Goal: Transaction & Acquisition: Book appointment/travel/reservation

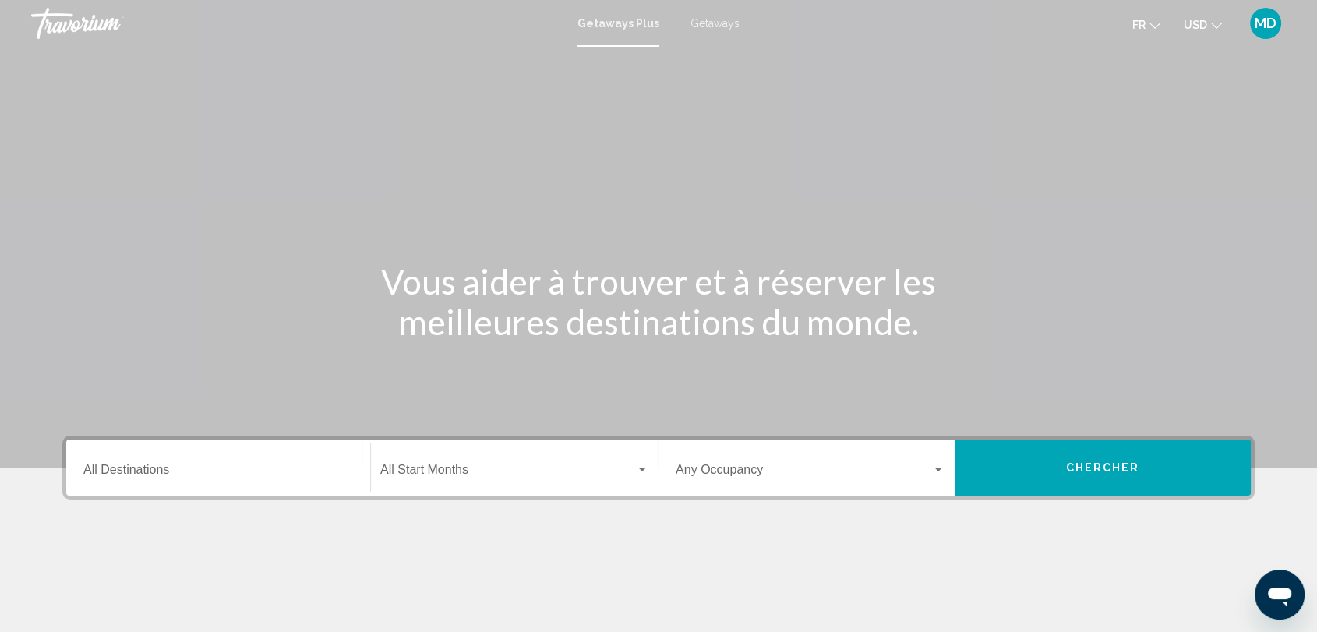
click at [1205, 24] on span "USD" at bounding box center [1195, 25] width 23 height 12
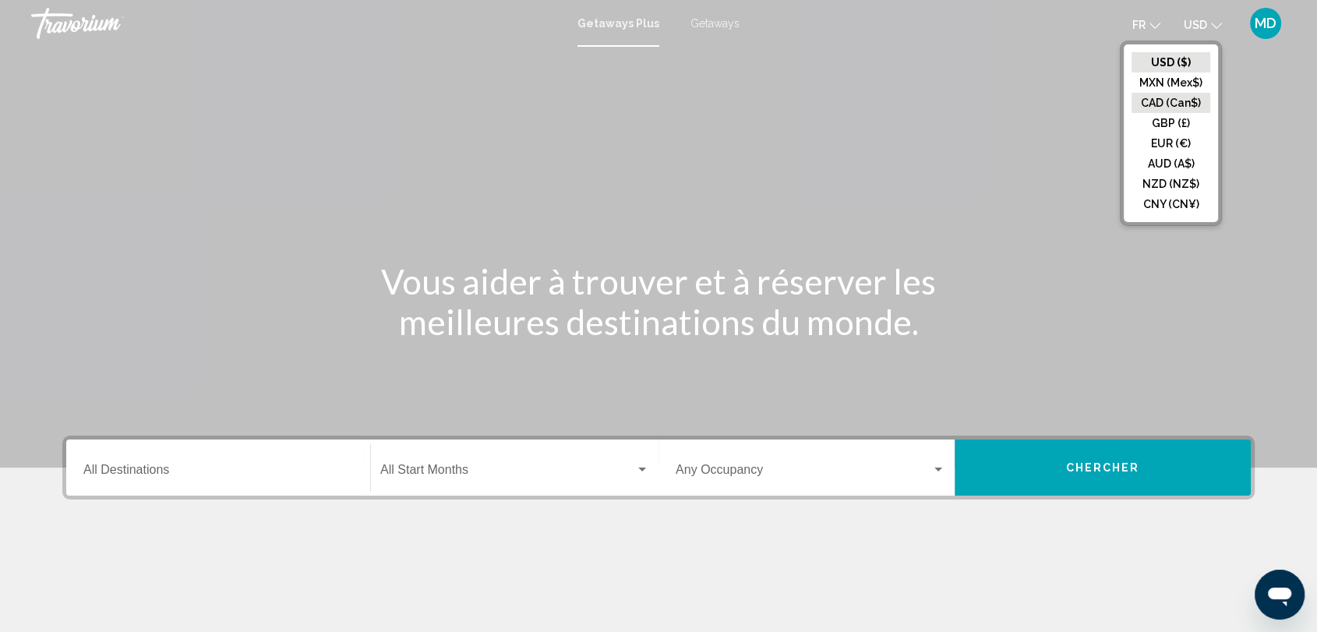
click at [1172, 95] on button "CAD (Can$)" at bounding box center [1170, 103] width 79 height 20
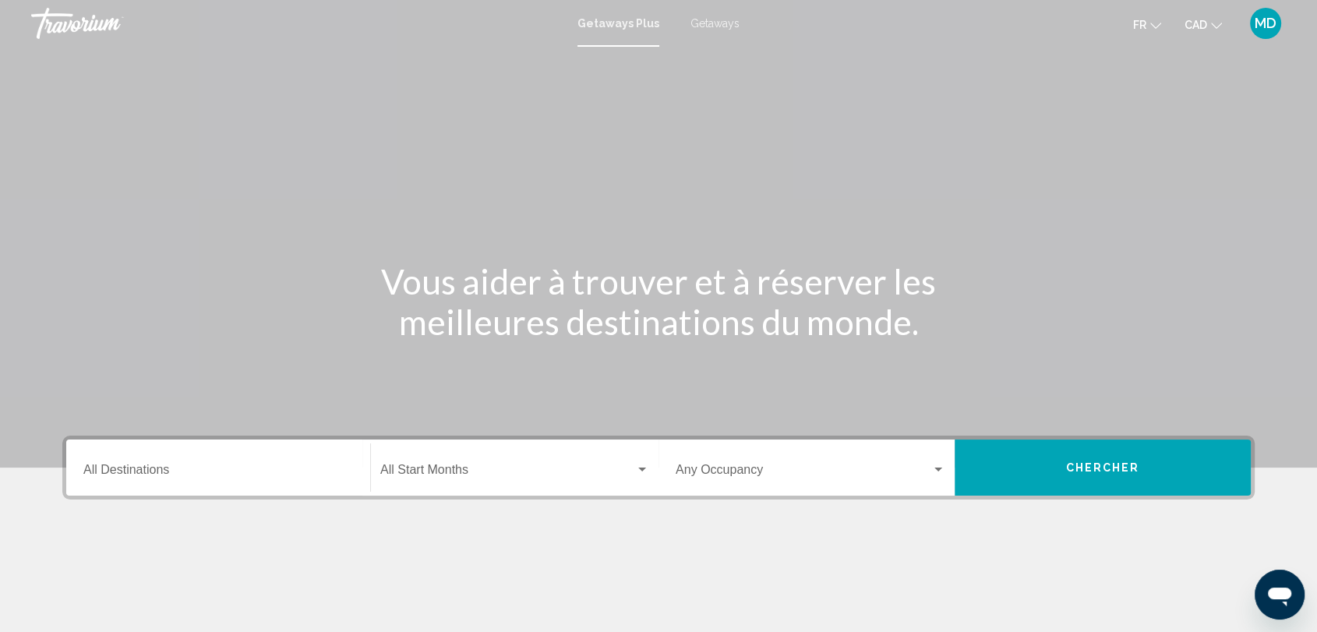
click at [1071, 451] on button "Chercher" at bounding box center [1103, 467] width 296 height 56
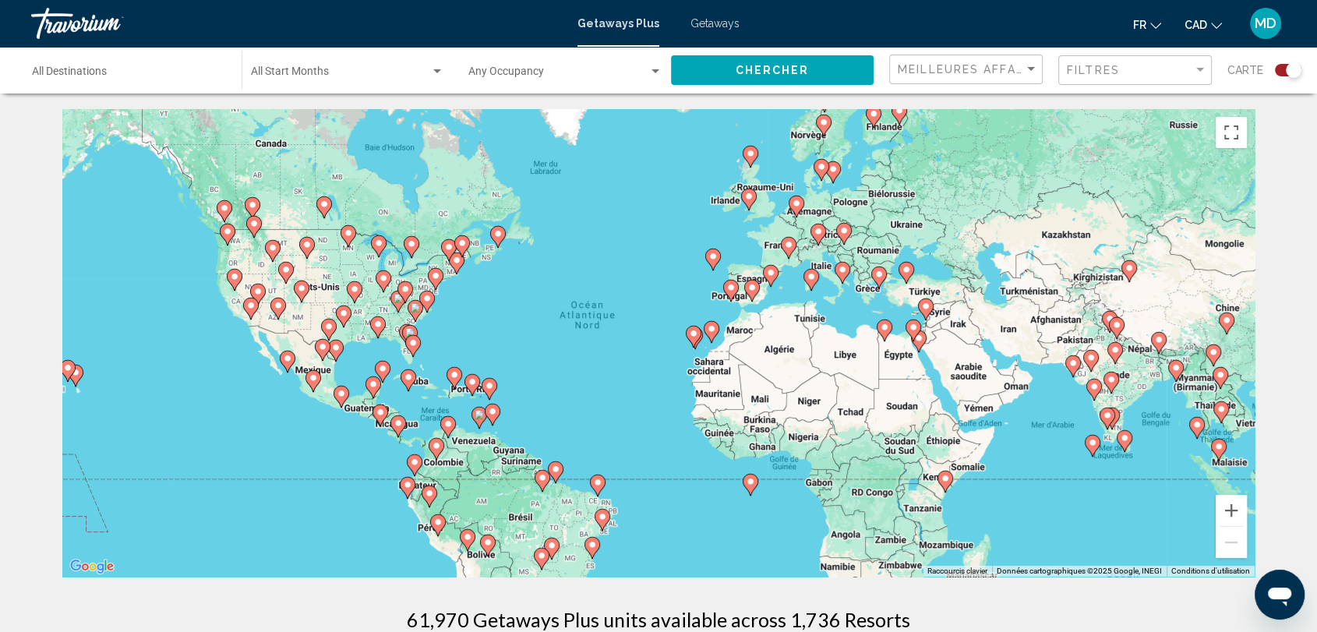
drag, startPoint x: 960, startPoint y: 398, endPoint x: 929, endPoint y: 389, distance: 32.5
click at [929, 389] on div "Pour activer le glissement avec le clavier, appuyez sur Alt+Entrée. Une fois ce…" at bounding box center [658, 343] width 1192 height 468
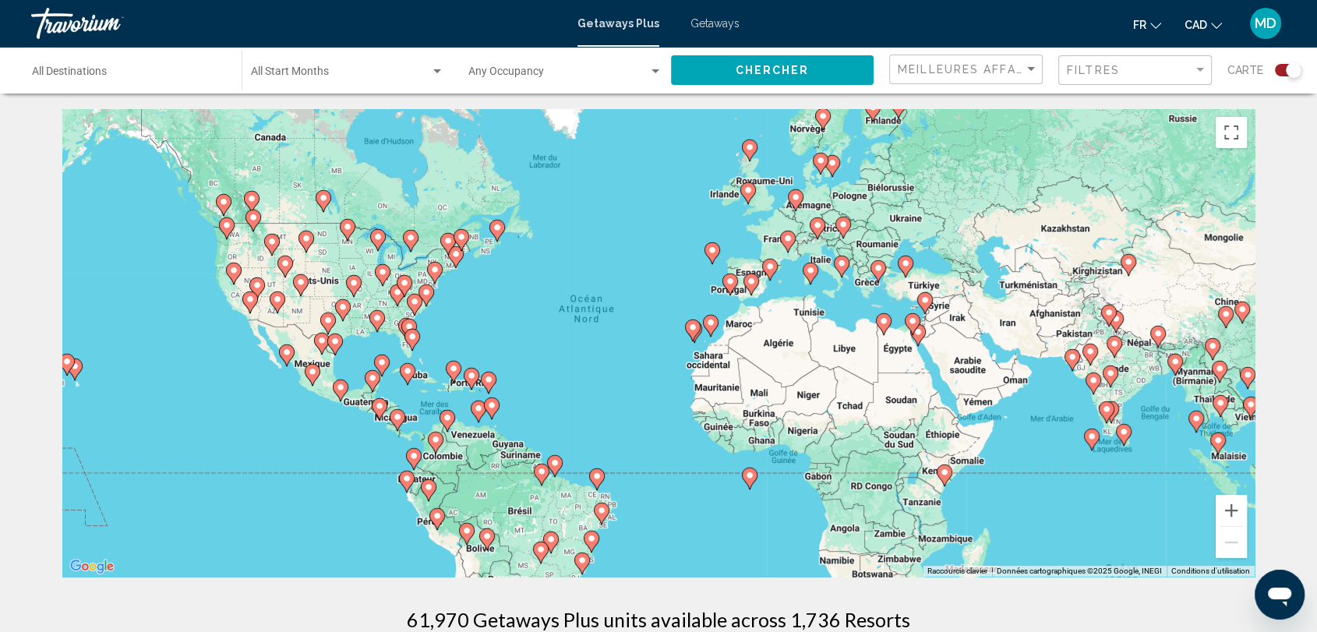
click at [79, 62] on div "Destination All Destinations" at bounding box center [129, 70] width 194 height 43
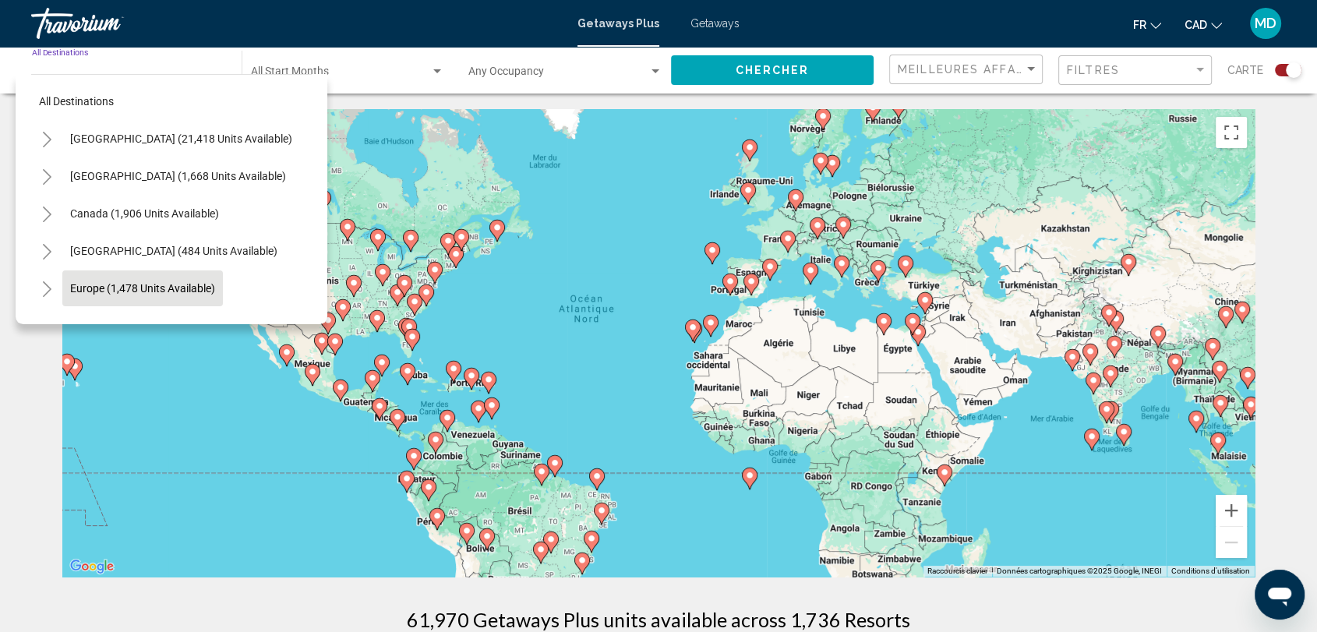
click at [111, 282] on span "Europe (1,478 units available)" at bounding box center [142, 288] width 145 height 12
type input "**********"
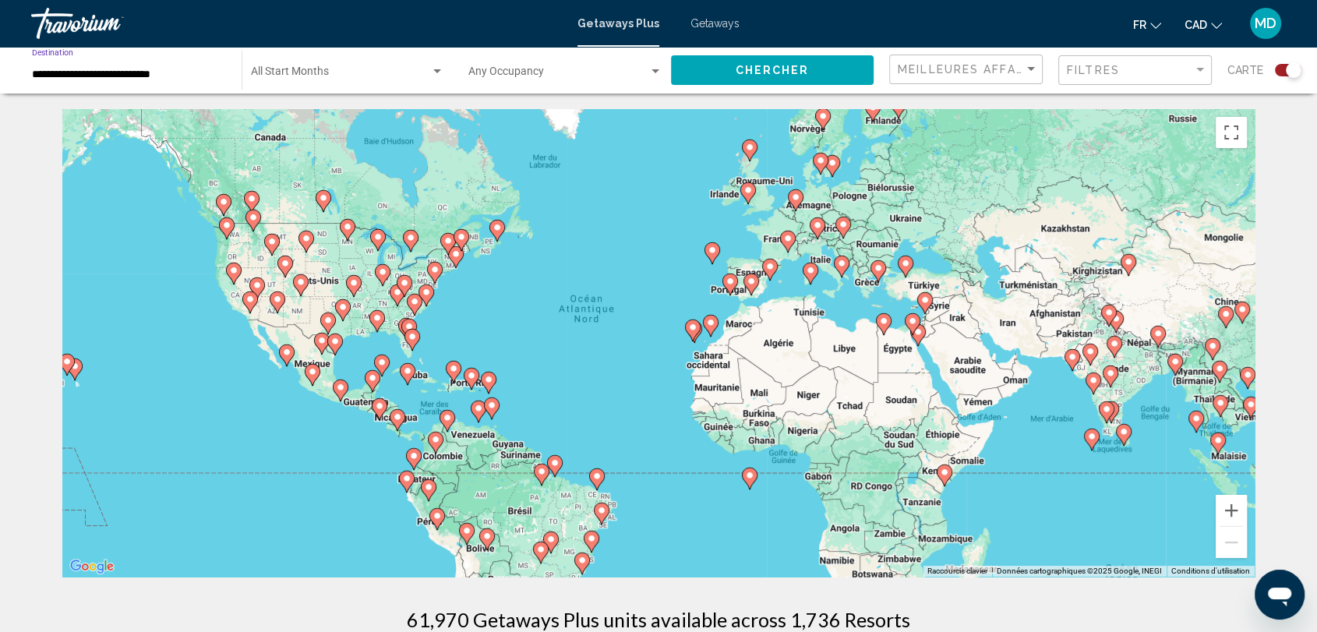
click at [715, 19] on span "Getaways" at bounding box center [714, 23] width 49 height 12
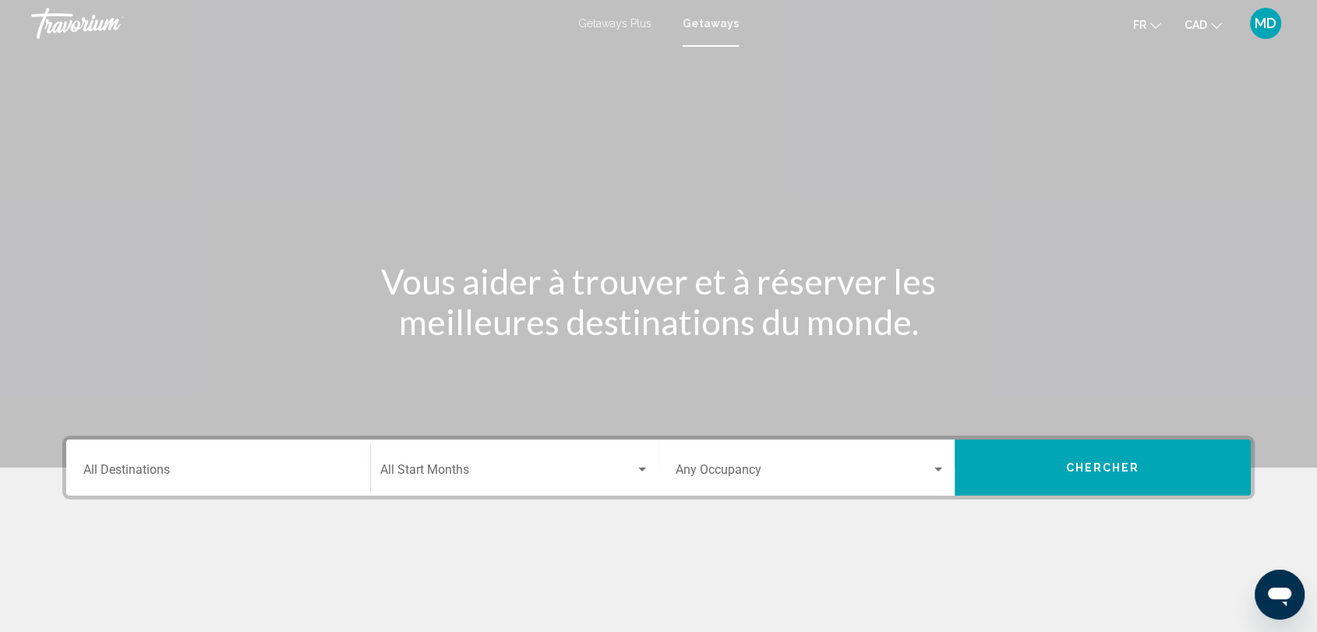
click at [287, 471] on input "Destination All Destinations" at bounding box center [218, 473] width 270 height 14
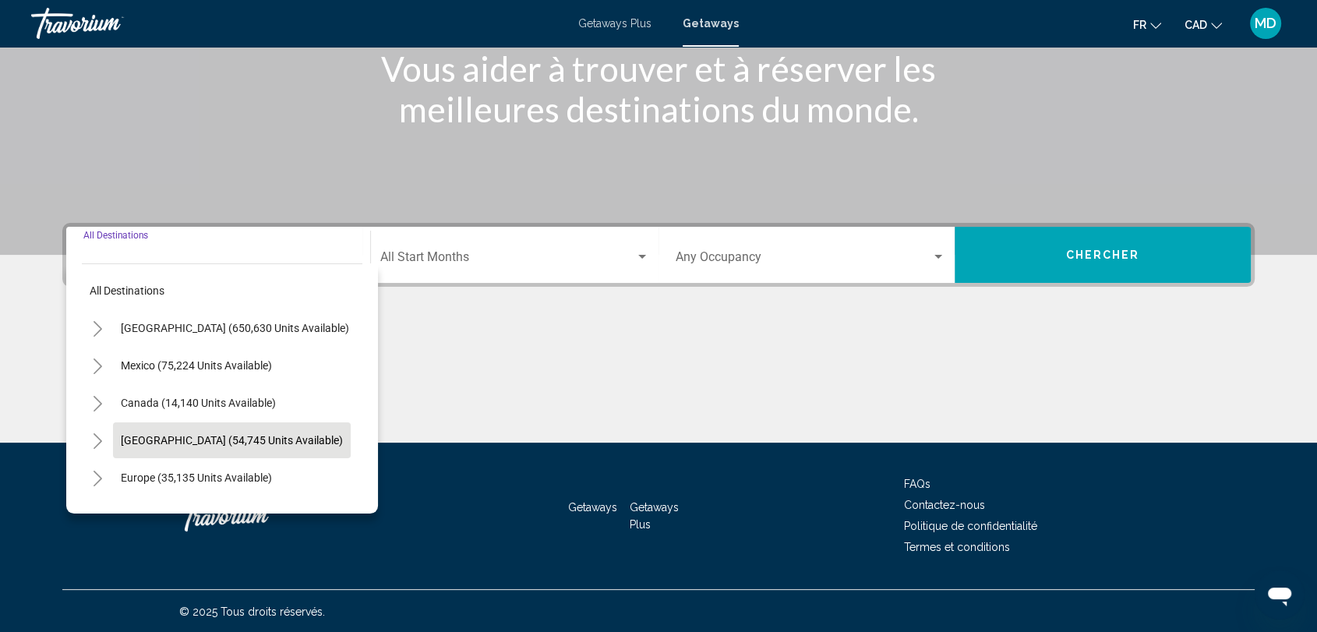
scroll to position [12, 0]
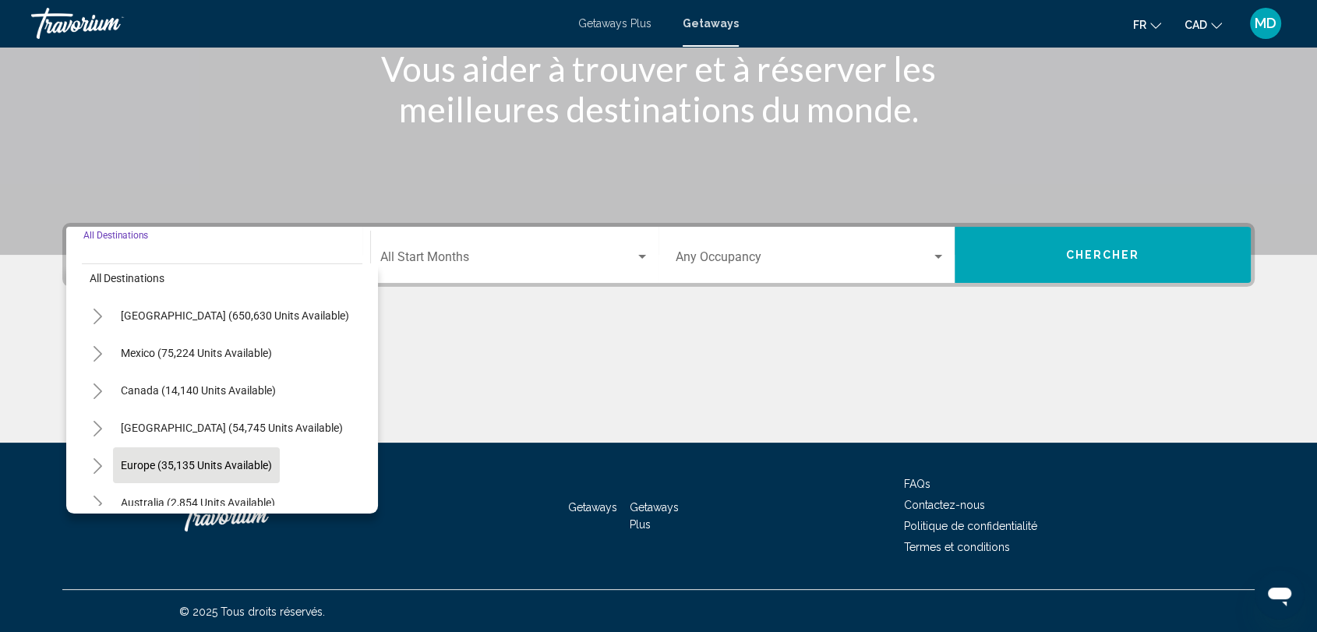
click at [182, 463] on span "Europe (35,135 units available)" at bounding box center [196, 465] width 151 height 12
type input "**********"
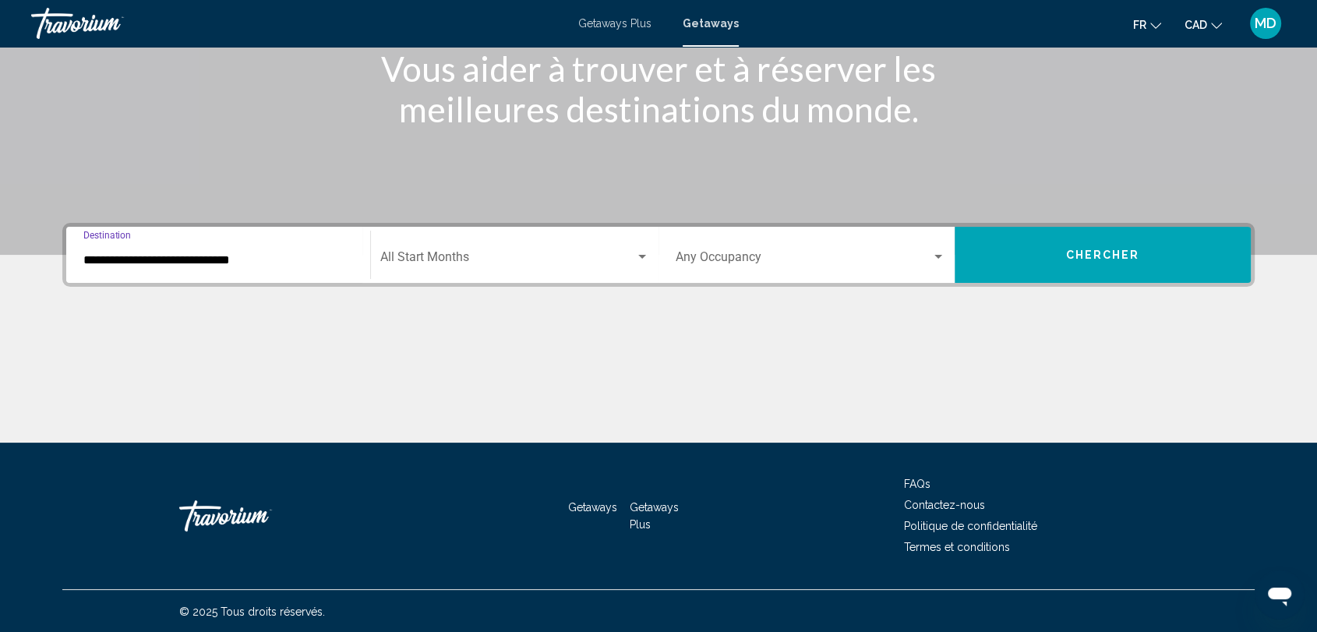
click at [1005, 248] on button "Chercher" at bounding box center [1103, 255] width 296 height 56
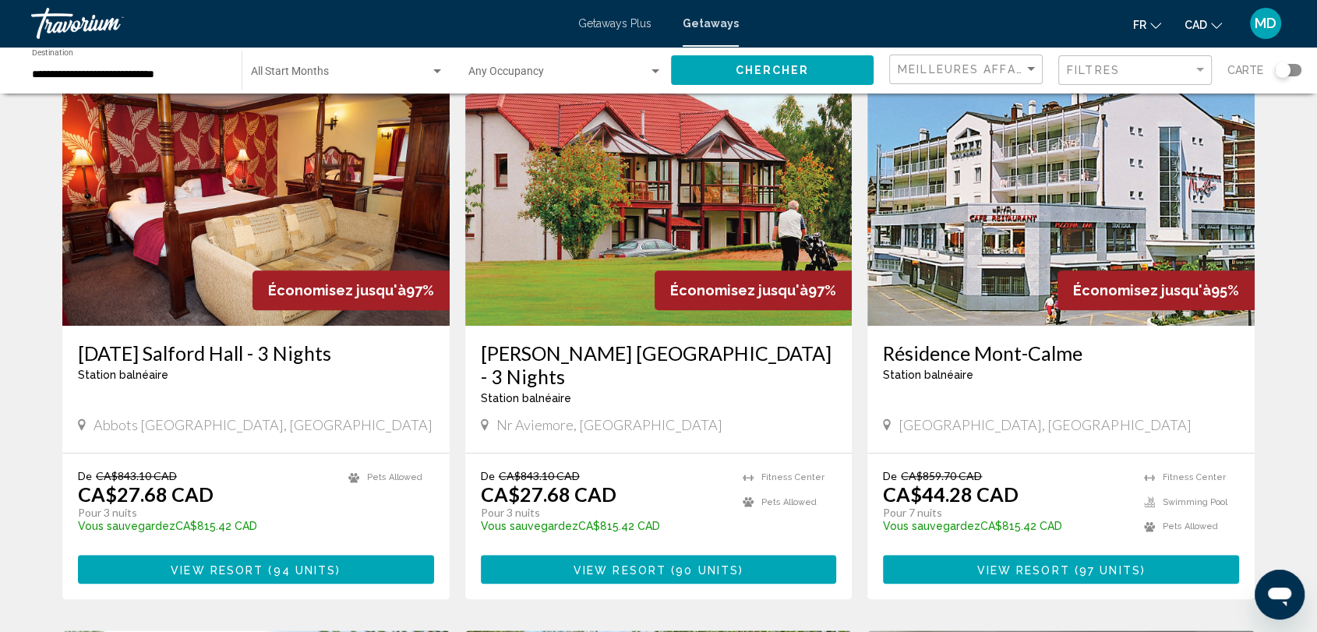
scroll to position [1173, 0]
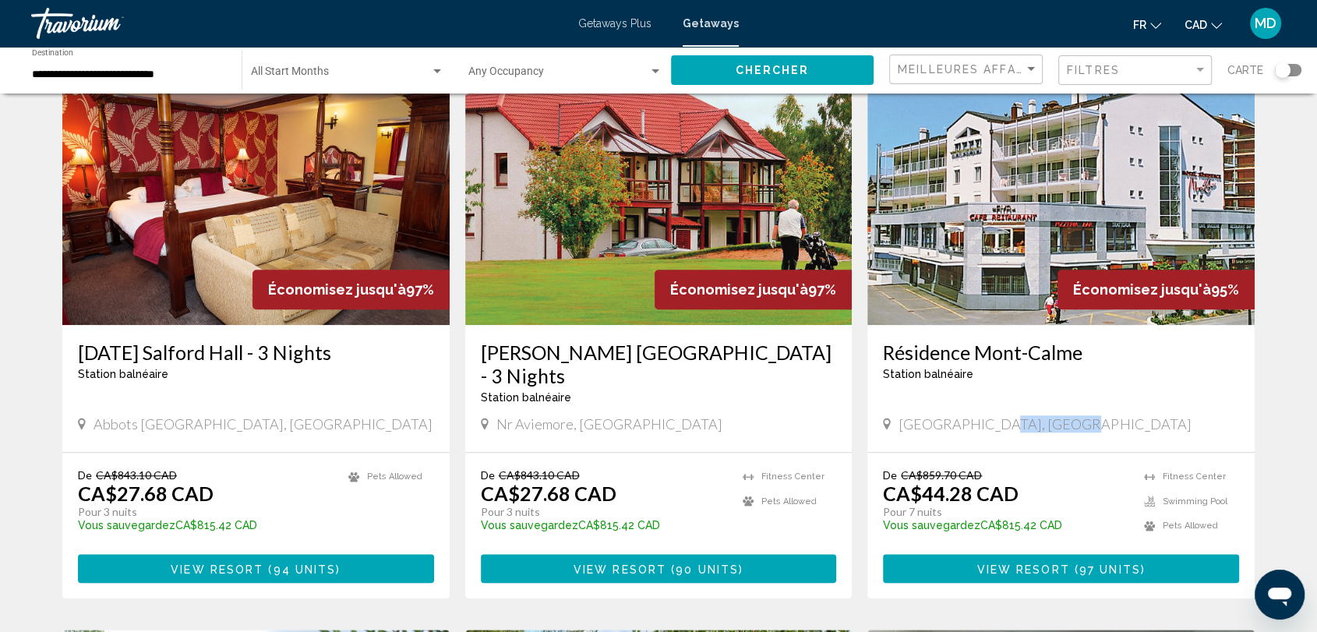
drag, startPoint x: 991, startPoint y: 376, endPoint x: 1105, endPoint y: 376, distance: 113.8
click at [1105, 415] on div "Haute-Nendaz, Switzerland" at bounding box center [1061, 423] width 356 height 17
drag, startPoint x: 879, startPoint y: 466, endPoint x: 953, endPoint y: 467, distance: 74.0
click at [953, 467] on div "De CA$859.70 CAD CA$44.28 CAD Pour 7 nuits Vous sauvegardez CA$815.42 CAD temp …" at bounding box center [1060, 526] width 387 height 146
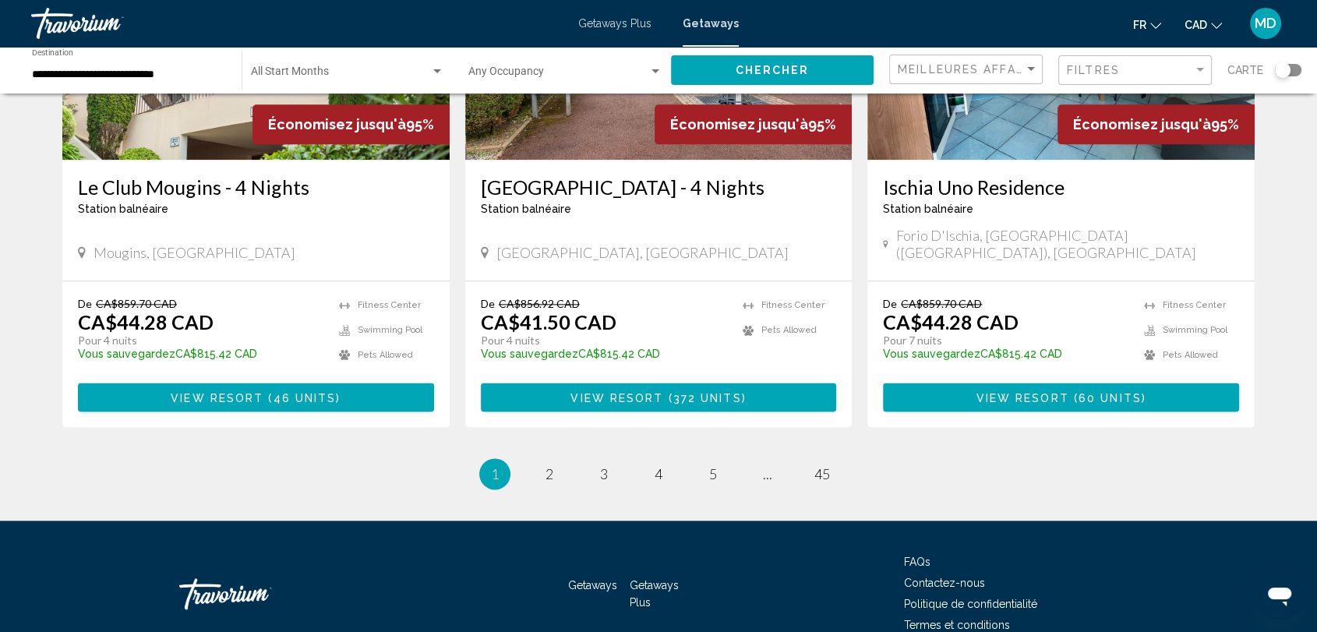
scroll to position [1906, 0]
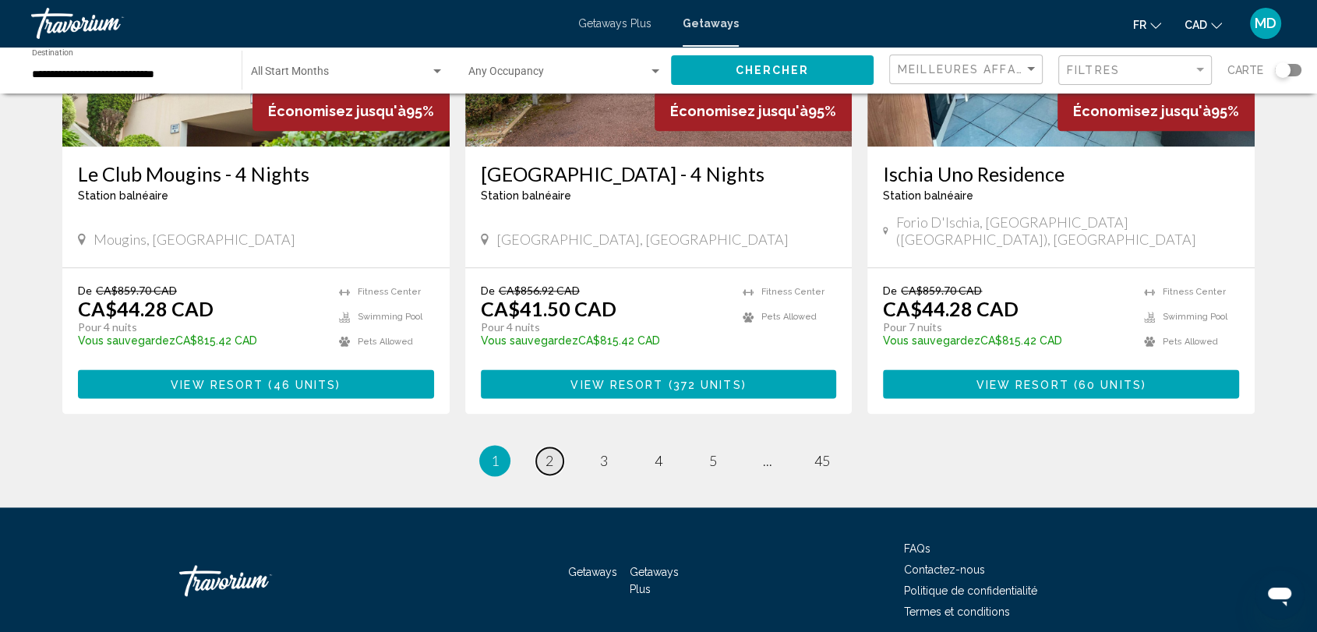
click at [554, 447] on link "page 2" at bounding box center [549, 460] width 27 height 27
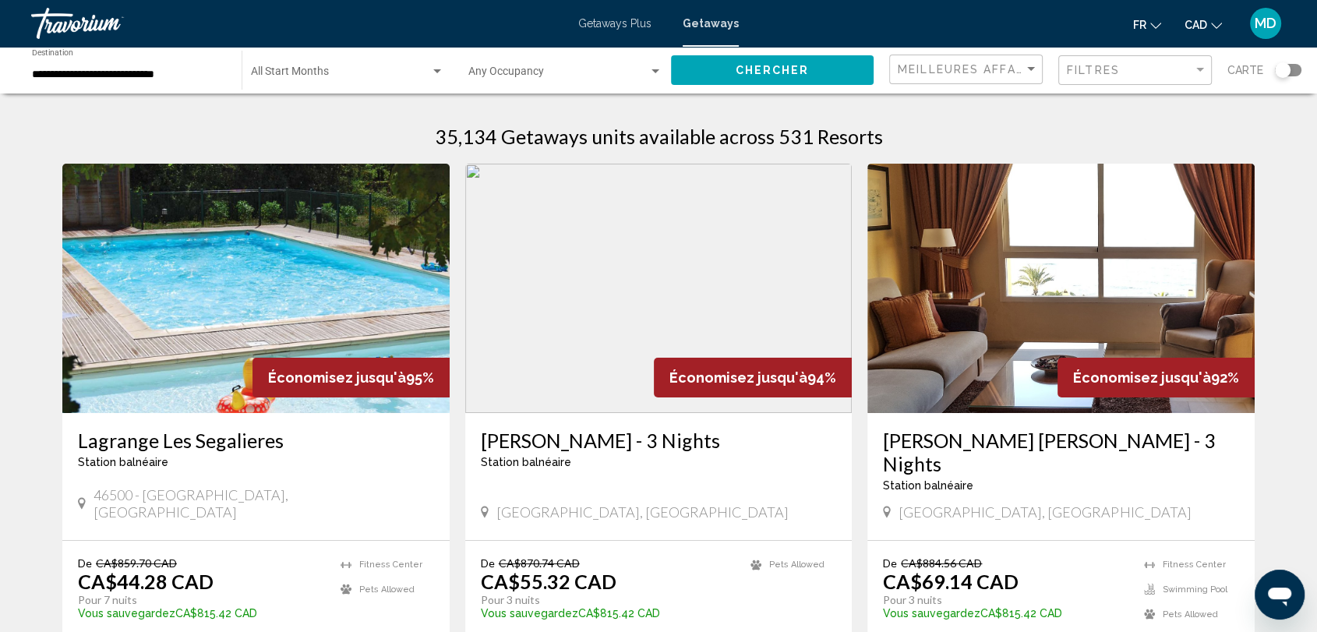
click at [179, 78] on input "**********" at bounding box center [129, 75] width 194 height 12
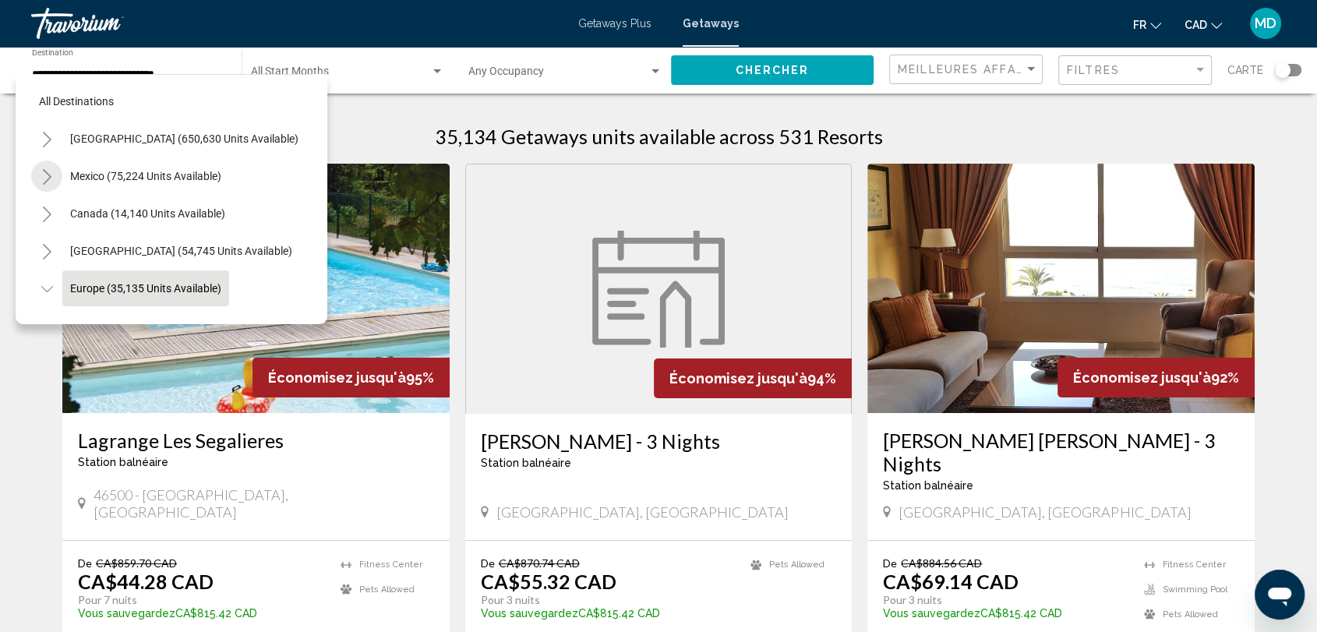
click at [34, 179] on button "Toggle Mexico (75,224 units available)" at bounding box center [46, 176] width 31 height 31
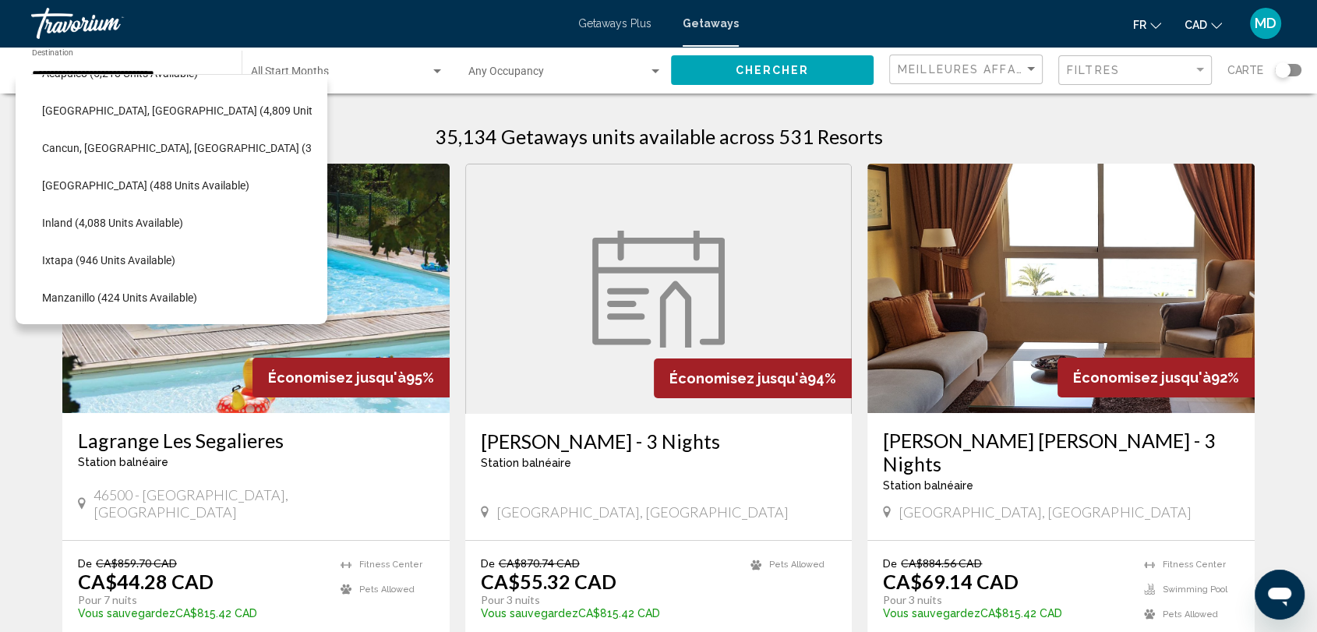
scroll to position [113, 12]
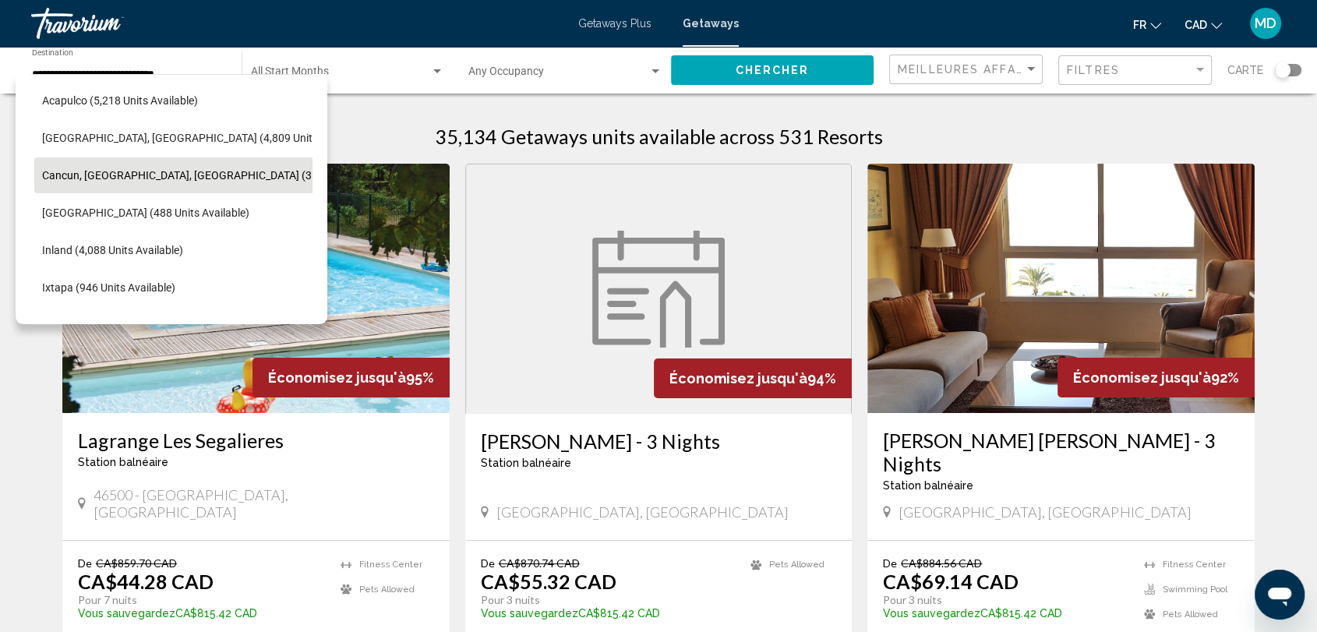
click at [206, 169] on span "Cancun, Cozumel, Riviera Maya (35,348 units available)" at bounding box center [229, 175] width 374 height 12
type input "**********"
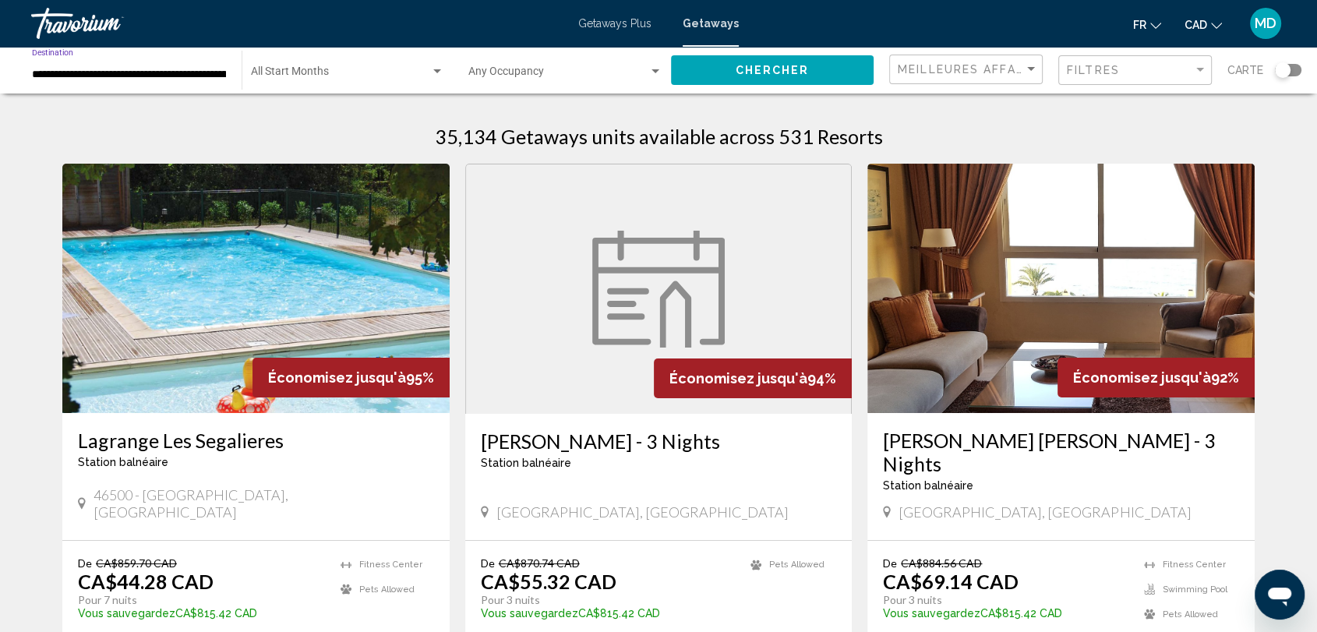
click at [735, 78] on button "Chercher" at bounding box center [772, 69] width 203 height 29
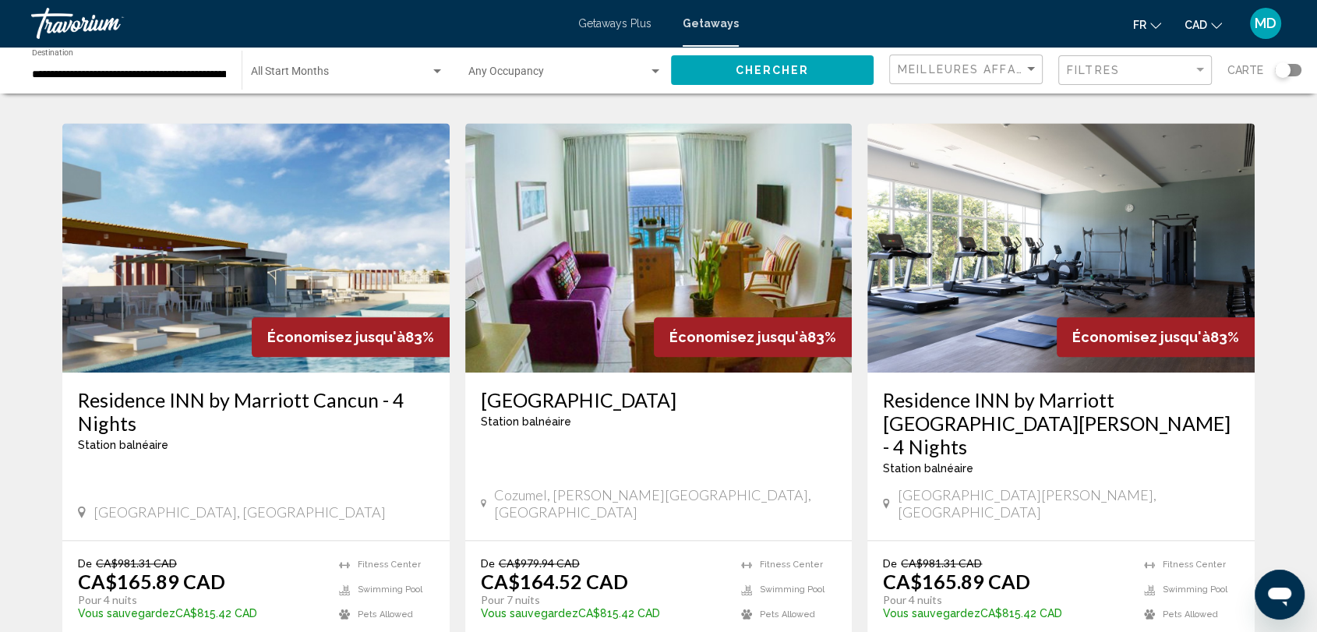
scroll to position [1856, 0]
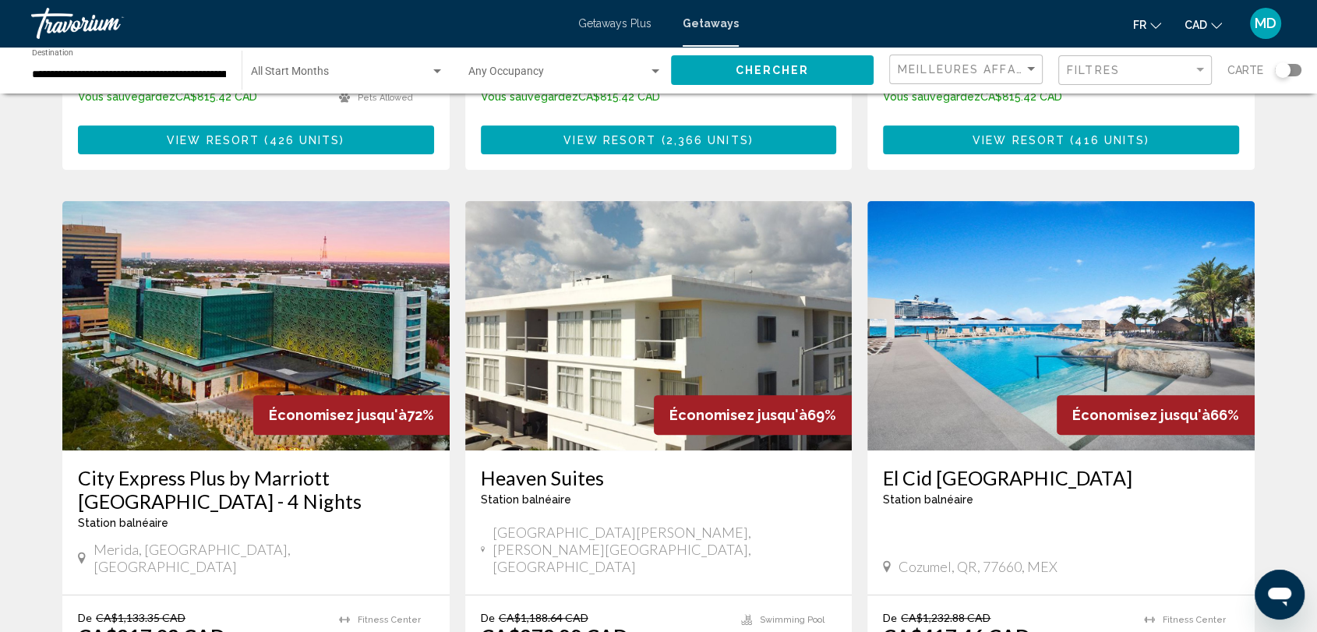
scroll to position [474, 0]
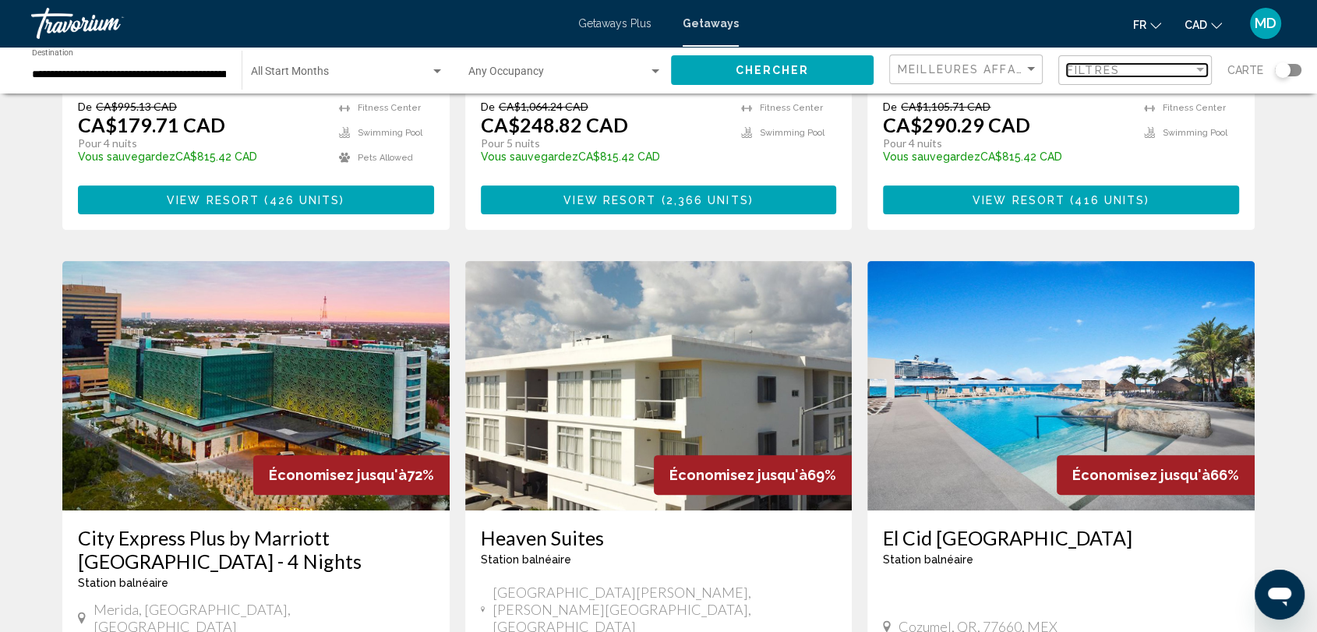
click at [1173, 70] on div "Filtres" at bounding box center [1130, 70] width 126 height 12
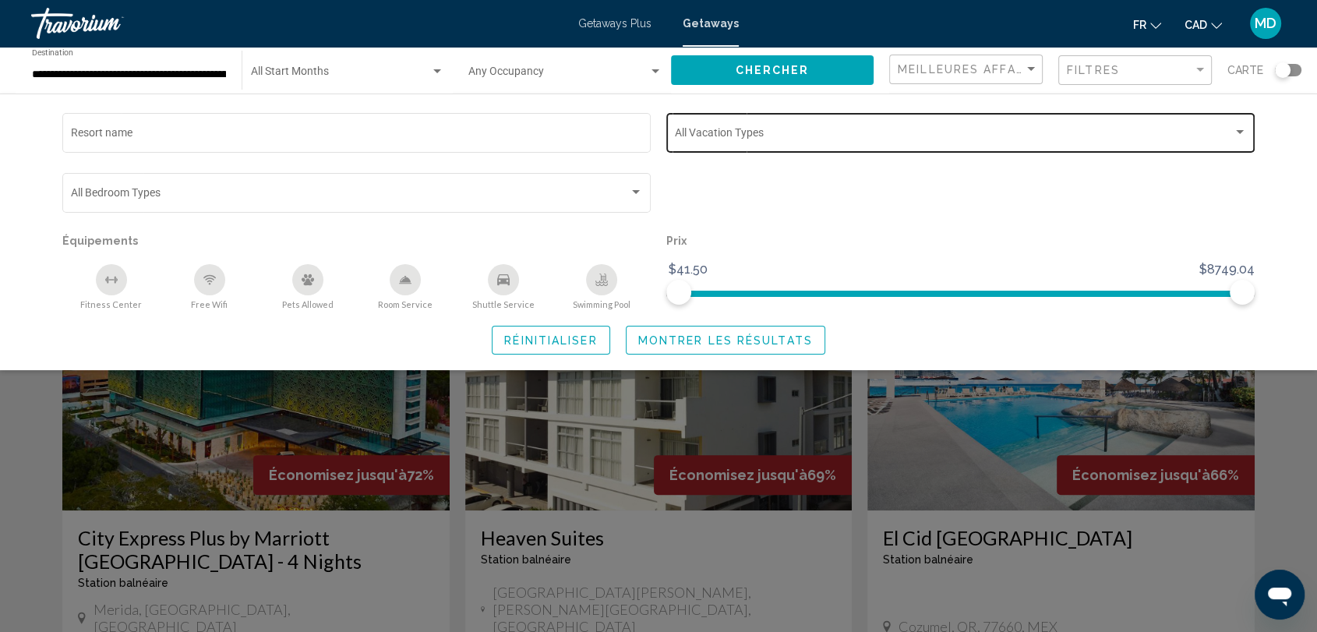
click at [900, 126] on div "Vacation Types All Vacation Types" at bounding box center [961, 131] width 572 height 43
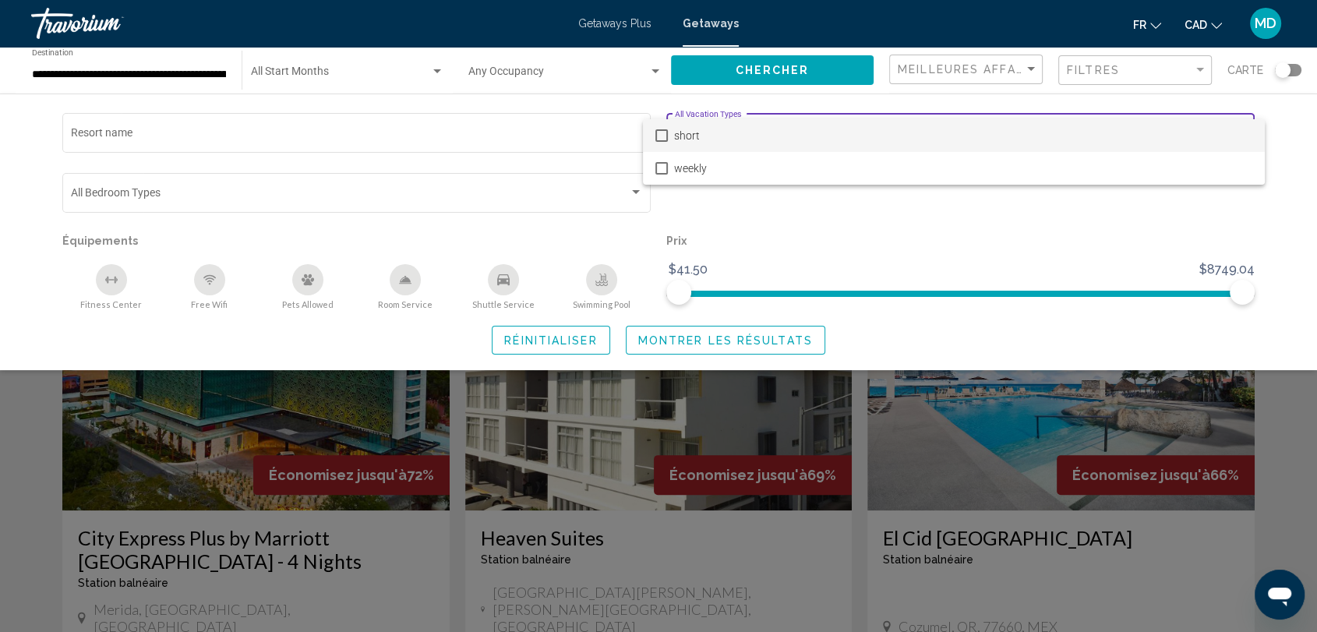
click at [897, 214] on div at bounding box center [658, 316] width 1317 height 632
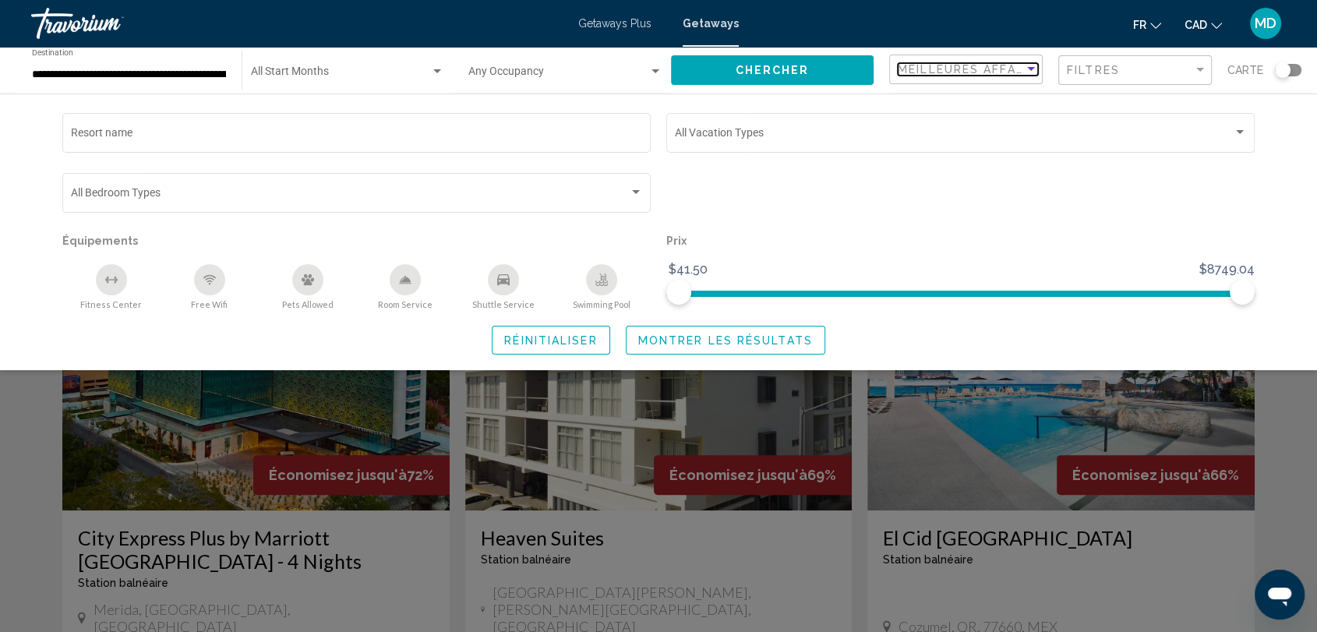
click at [1015, 64] on span "Meilleures affaires" at bounding box center [971, 69] width 147 height 12
click at [1012, 64] on span "Meilleures affaires" at bounding box center [968, 69] width 140 height 33
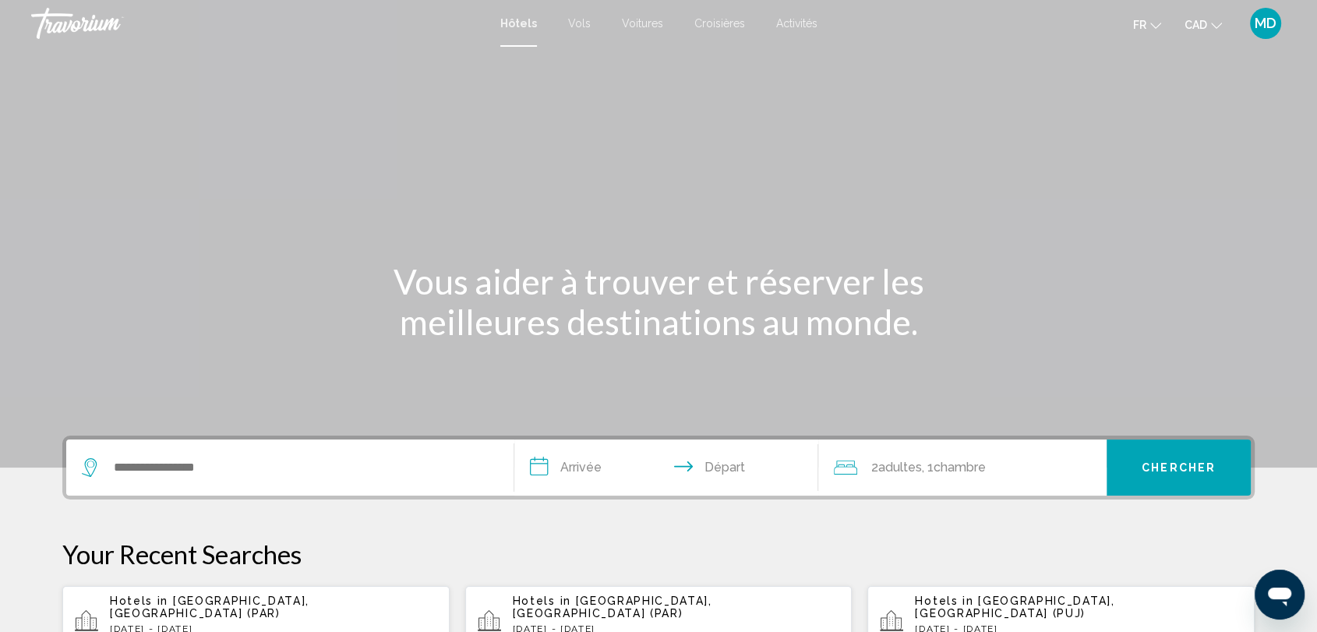
click at [318, 479] on div "Search widget" at bounding box center [290, 467] width 416 height 56
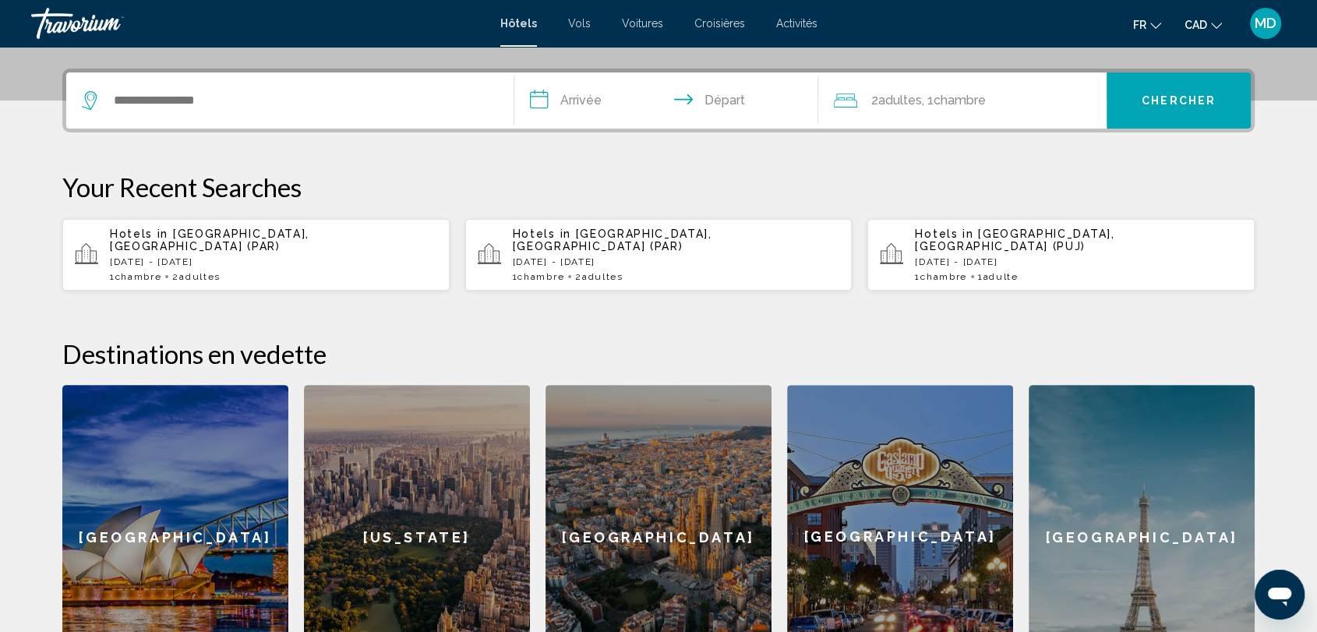
scroll to position [384, 0]
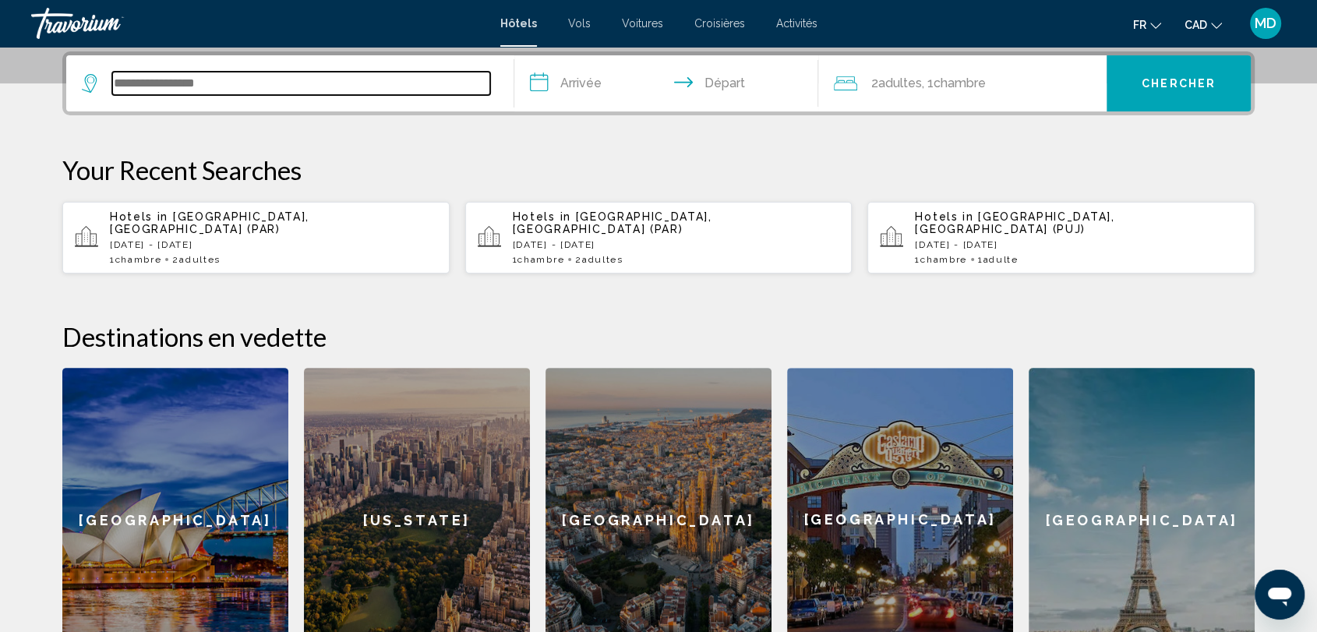
click at [199, 84] on input "Search widget" at bounding box center [301, 83] width 378 height 23
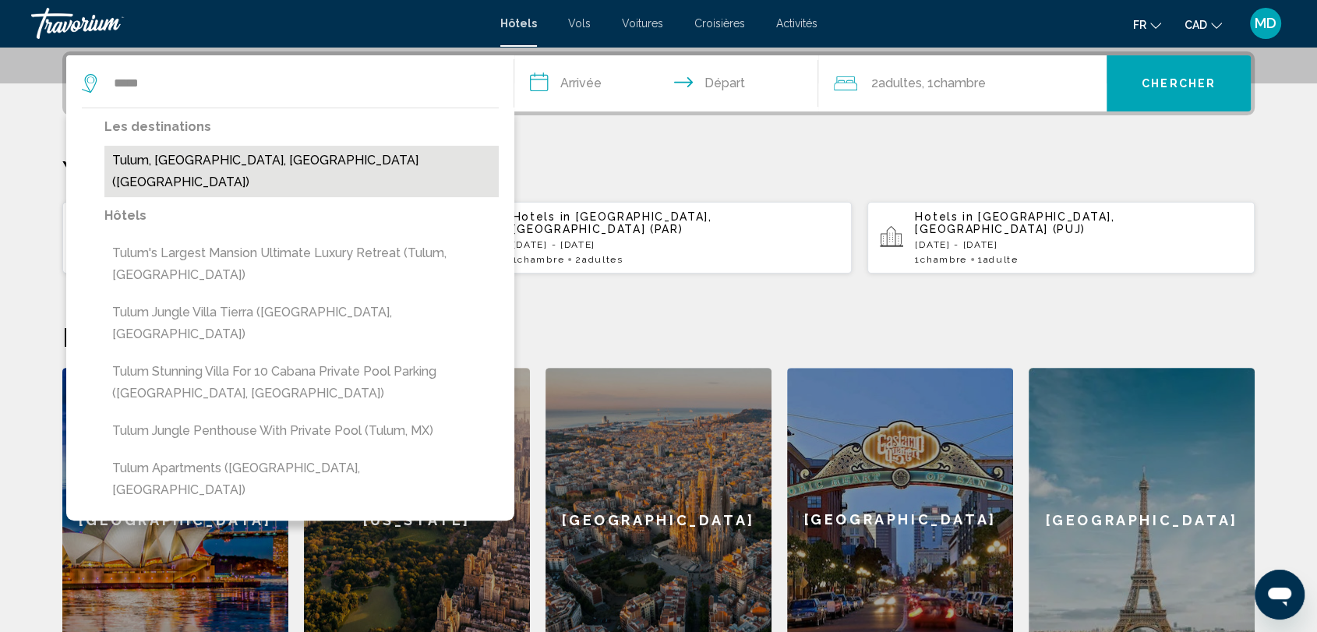
click at [318, 167] on button "Tulum, [GEOGRAPHIC_DATA], [GEOGRAPHIC_DATA] ([GEOGRAPHIC_DATA])" at bounding box center [301, 171] width 394 height 51
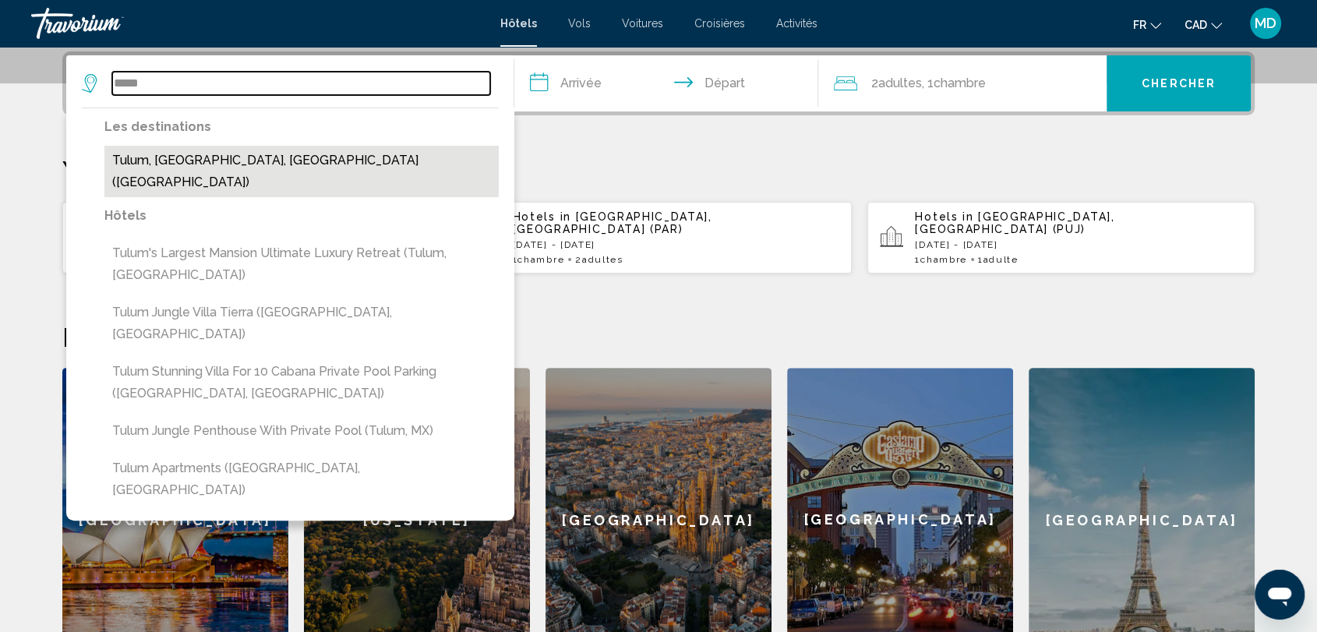
type input "**********"
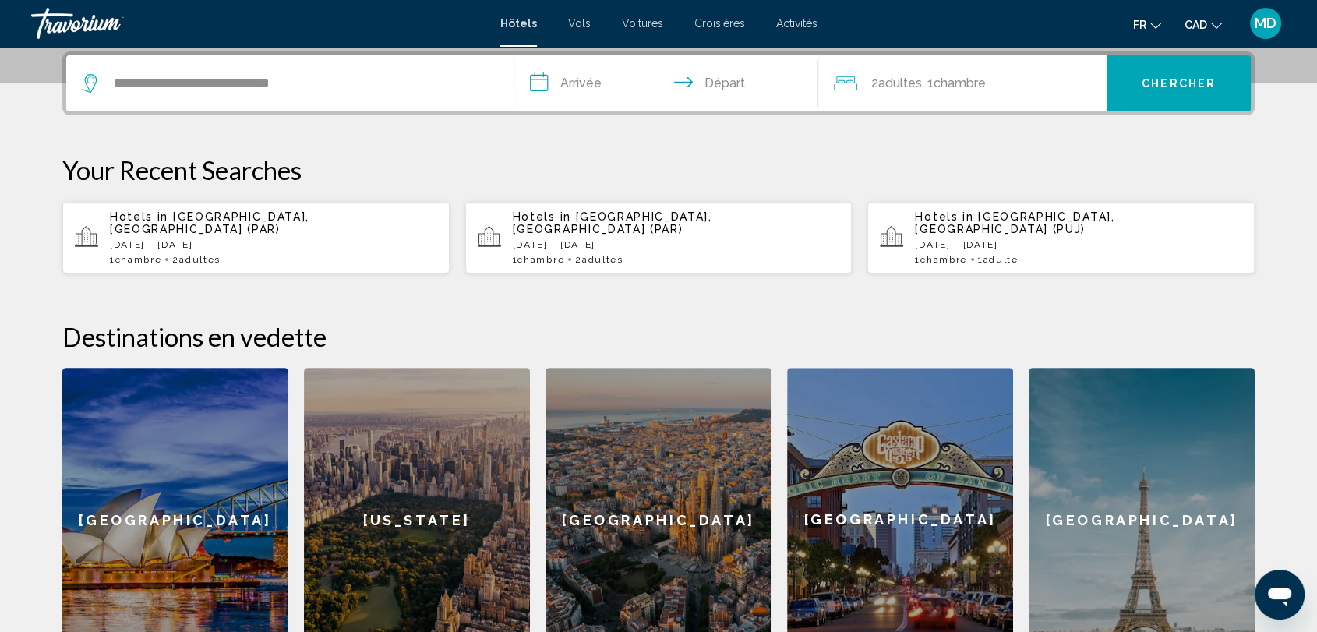
click at [586, 77] on input "**********" at bounding box center [669, 85] width 310 height 61
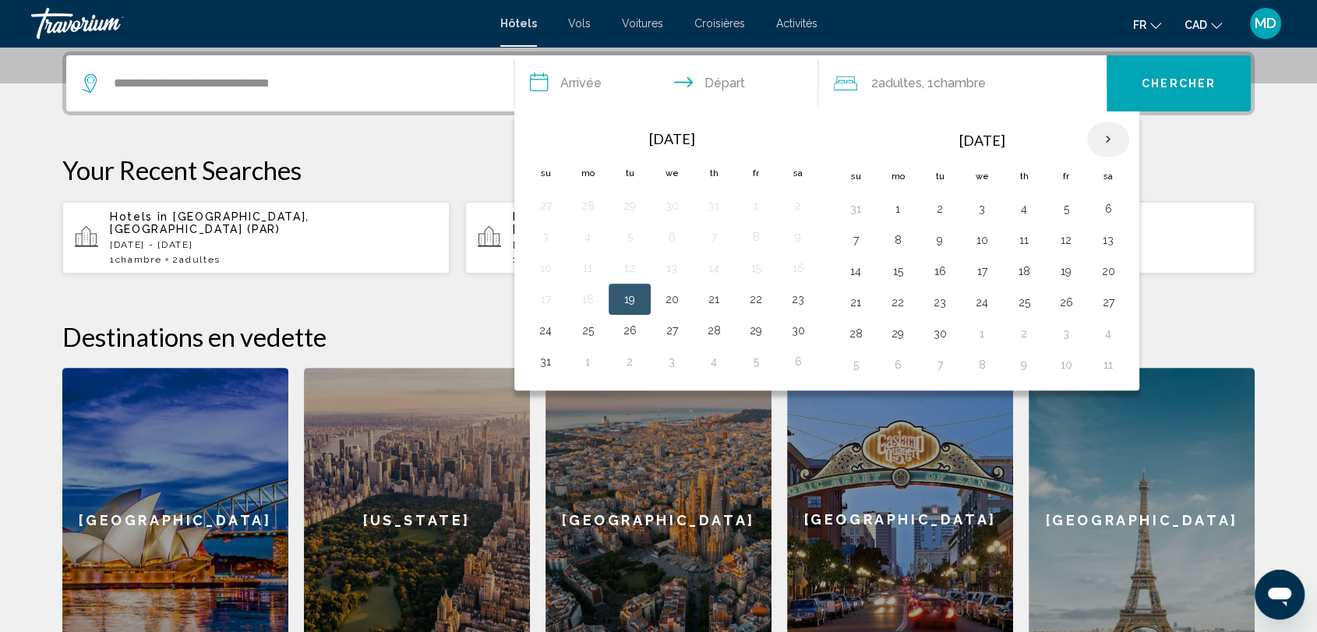
click at [1112, 133] on th "Next month" at bounding box center [1108, 139] width 42 height 34
click at [853, 300] on button "19" at bounding box center [855, 302] width 25 height 22
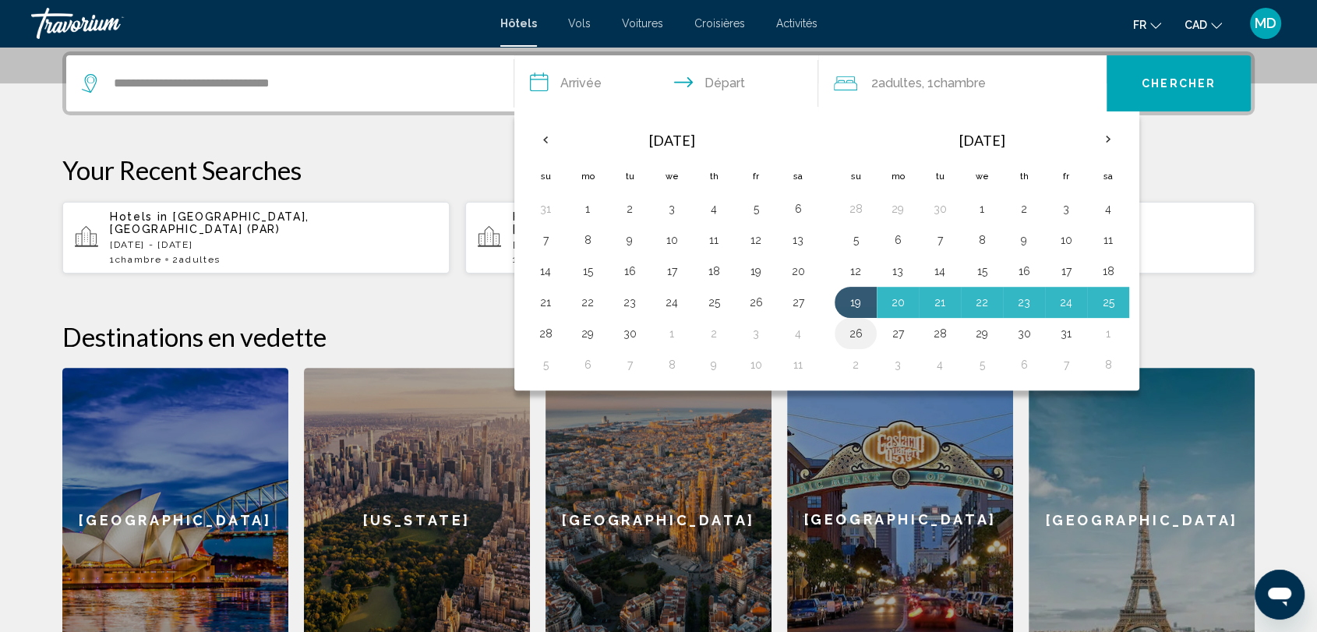
click at [854, 330] on button "26" at bounding box center [855, 334] width 25 height 22
type input "**********"
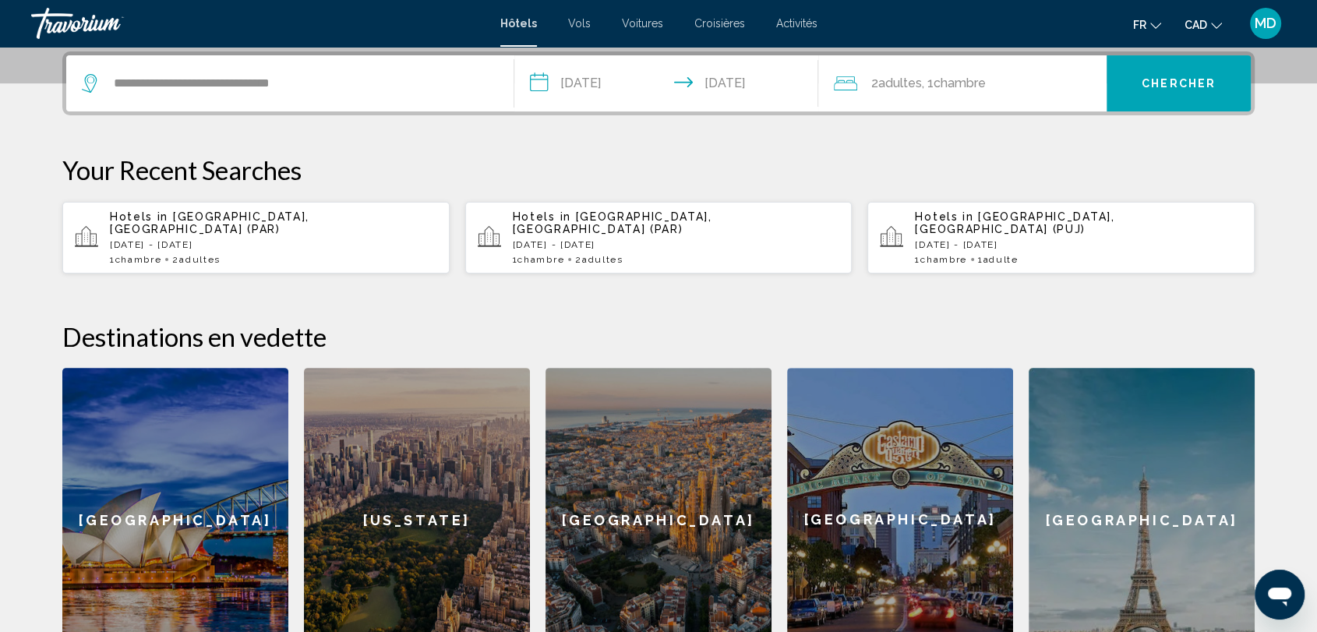
click at [1171, 91] on button "Chercher" at bounding box center [1178, 83] width 144 height 56
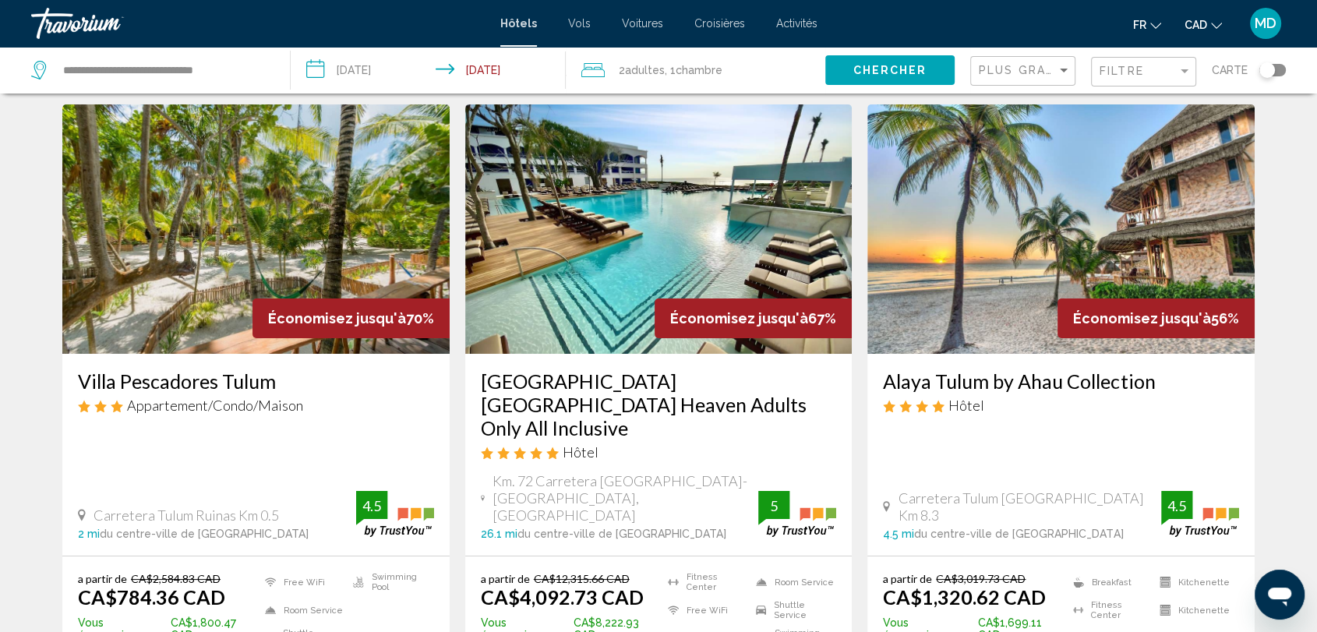
scroll to position [65, 0]
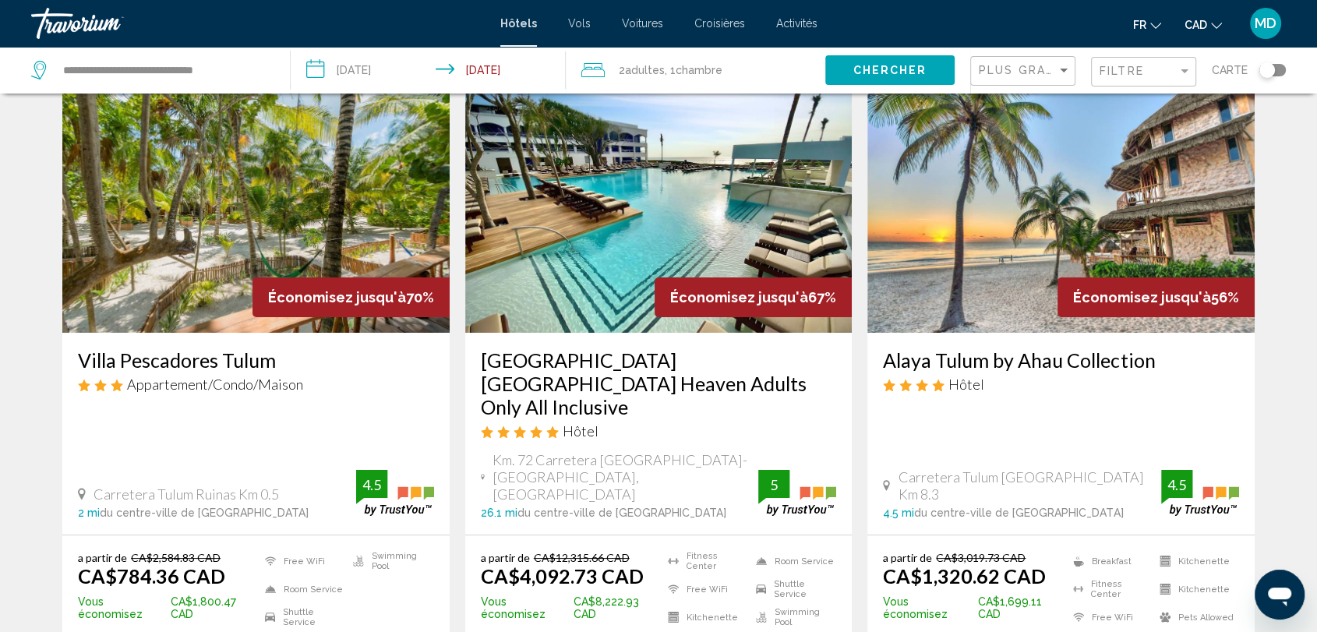
click at [586, 379] on h3 "[GEOGRAPHIC_DATA] [GEOGRAPHIC_DATA] Heaven Adults Only All Inclusive" at bounding box center [659, 383] width 356 height 70
